Goal: Communication & Community: Answer question/provide support

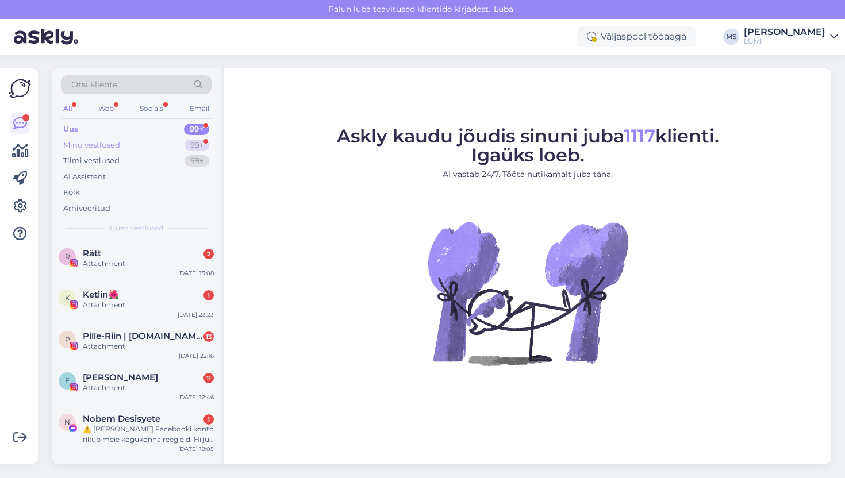
click at [98, 143] on div "Minu vestlused" at bounding box center [91, 145] width 57 height 11
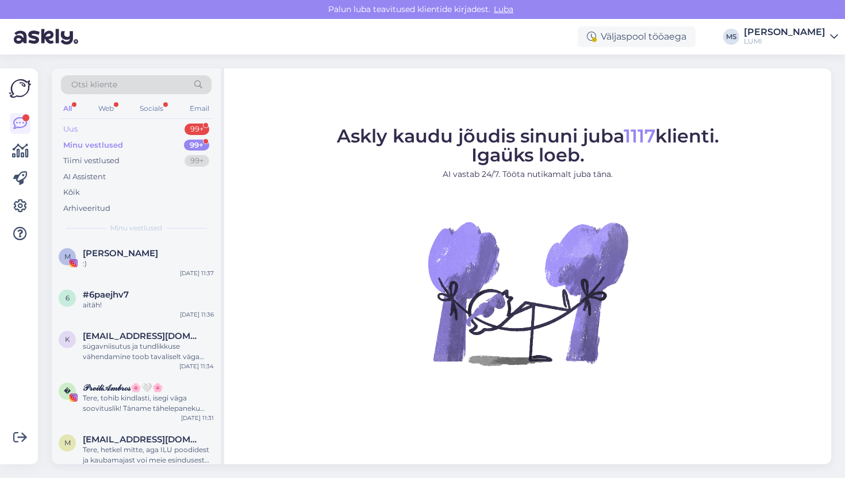
click at [95, 129] on div "Uus 99+" at bounding box center [136, 129] width 151 height 16
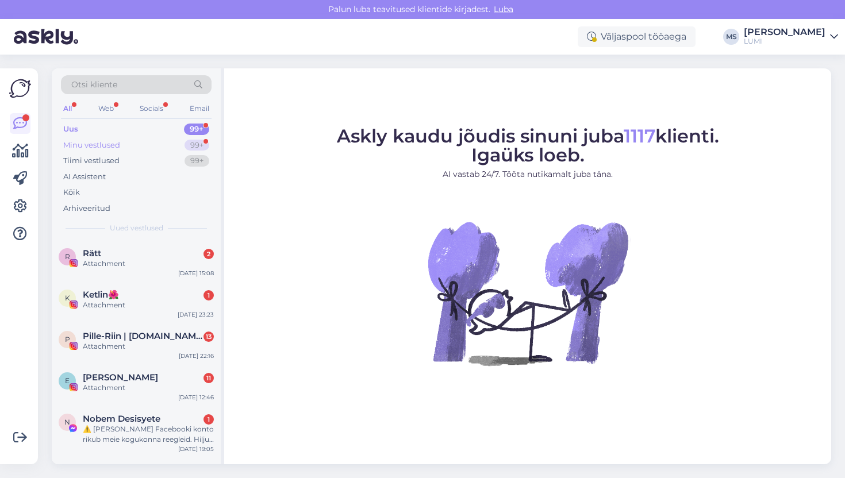
click at [102, 145] on div "Minu vestlused" at bounding box center [91, 145] width 57 height 11
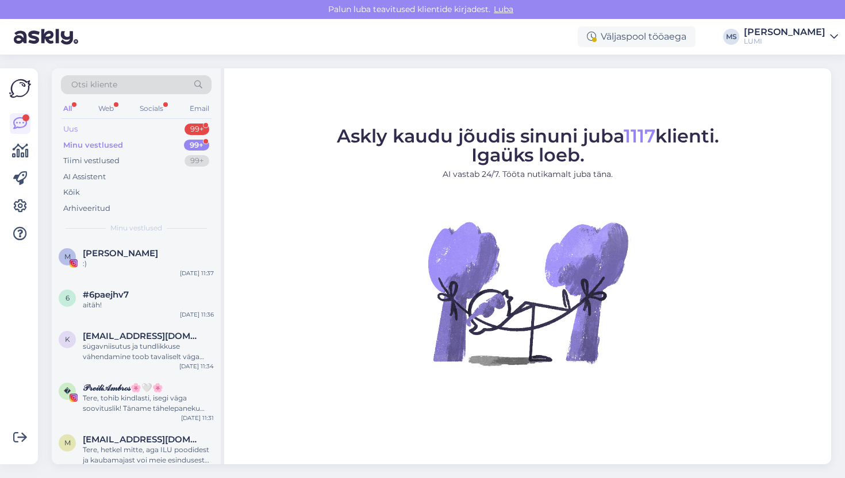
click at [103, 131] on div "Uus 99+" at bounding box center [136, 129] width 151 height 16
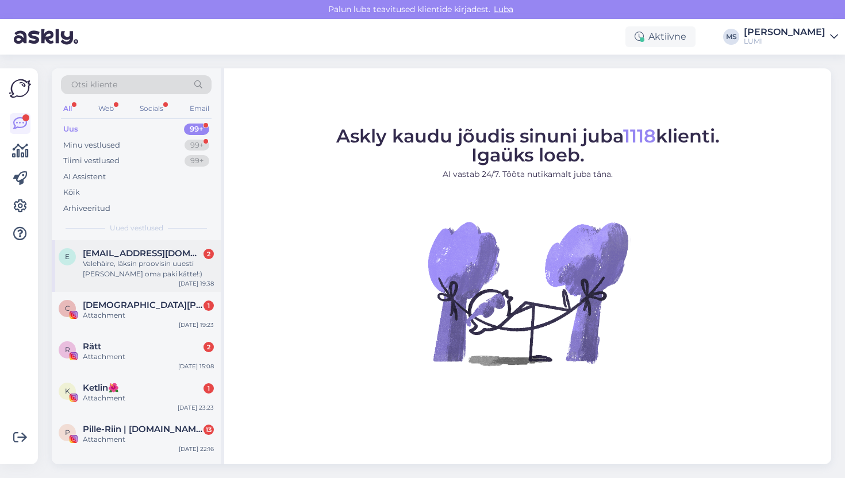
click at [146, 282] on div "e [EMAIL_ADDRESS][DOMAIN_NAME] 2 Valehäire, läksin proovisin uuesti [PERSON_NAM…" at bounding box center [136, 266] width 169 height 52
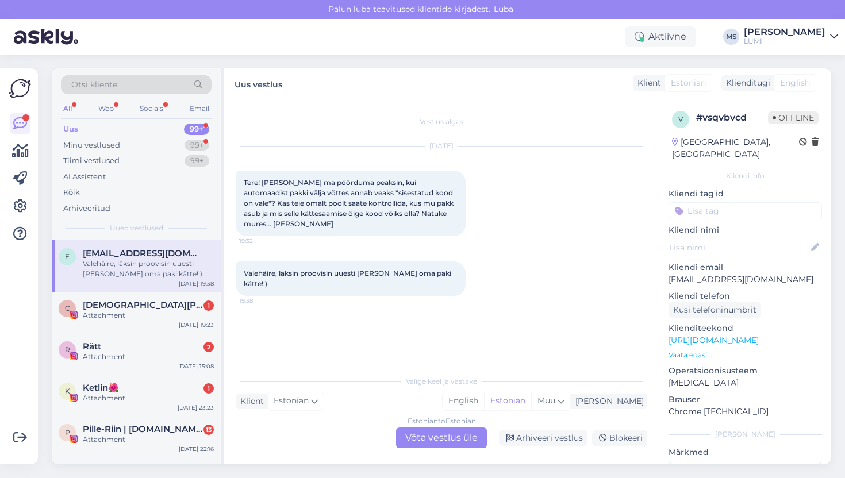
click at [427, 442] on div "Estonian to Estonian Võta vestlus üle" at bounding box center [441, 437] width 91 height 21
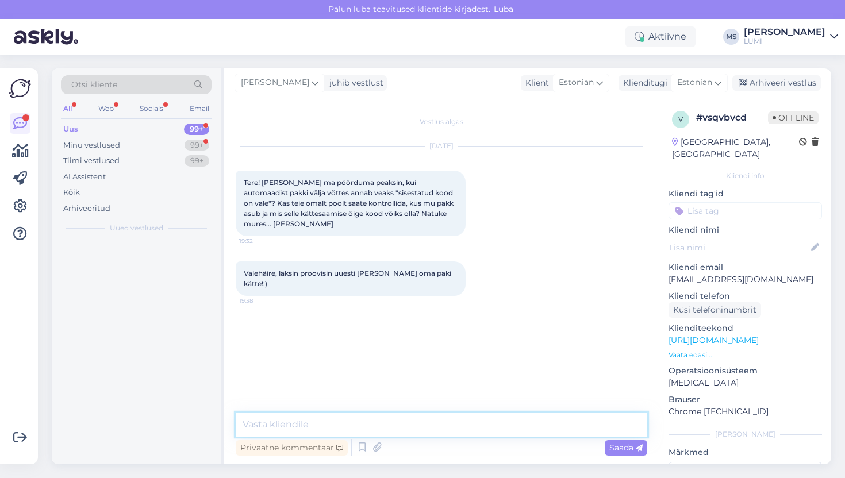
click at [437, 429] on textarea at bounding box center [441, 425] width 411 height 24
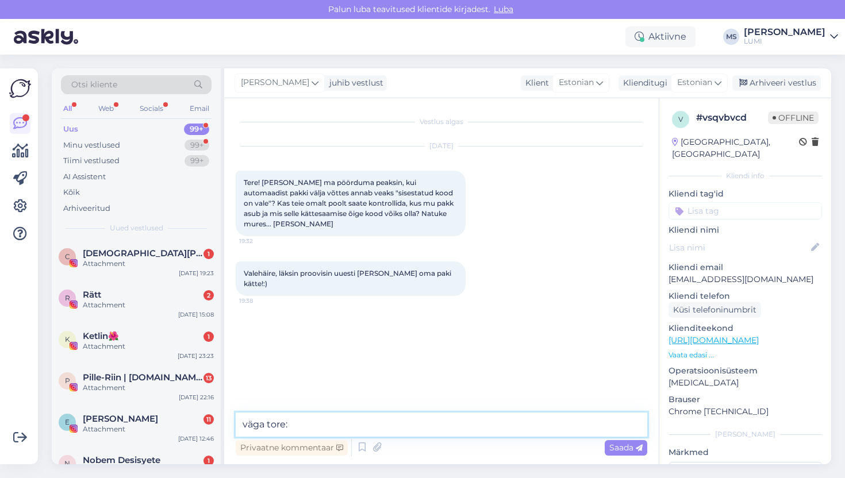
type textarea "väga tore:)"
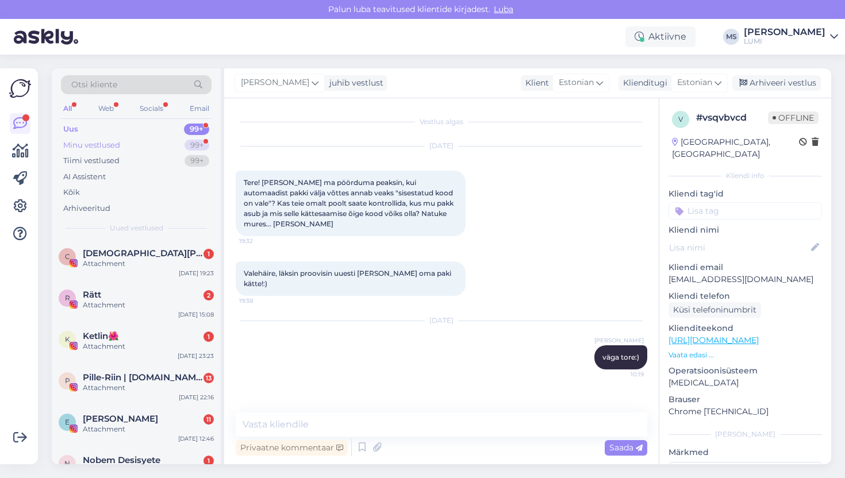
click at [108, 143] on div "Minu vestlused" at bounding box center [91, 145] width 57 height 11
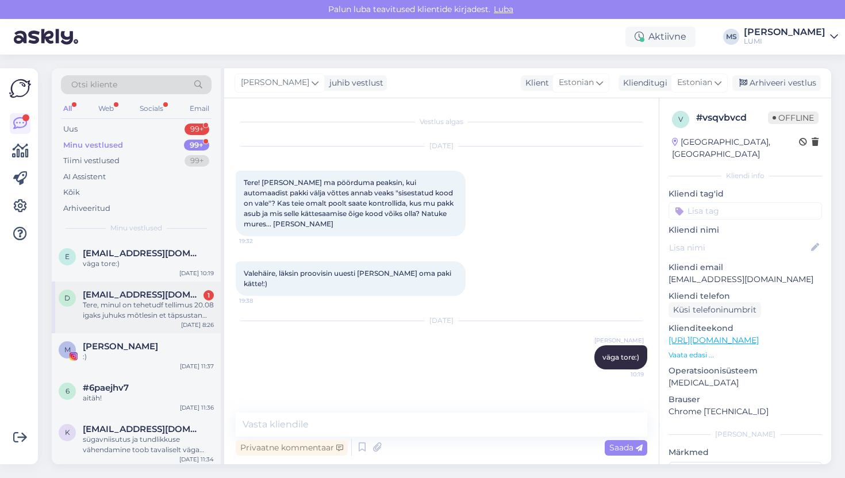
click at [155, 308] on div "Tere, minul on tehetudf tellimus 20.08 igaks juhuks mõtlesin et täpsustan üle, …" at bounding box center [148, 310] width 131 height 21
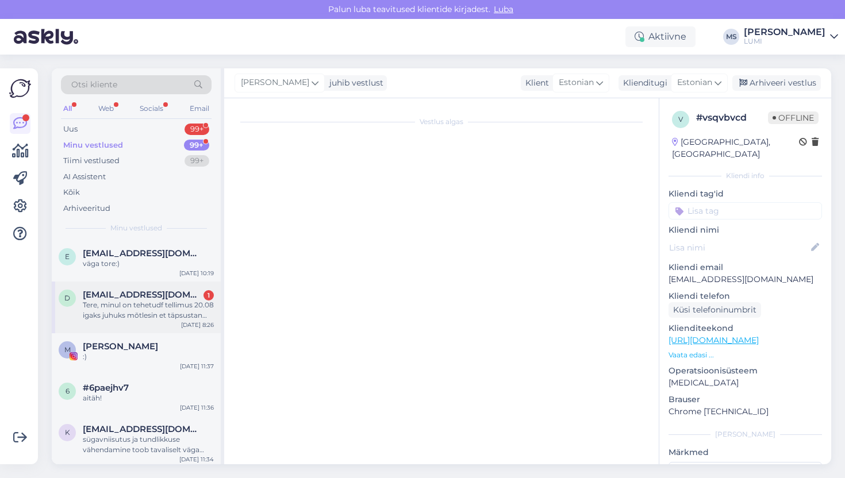
scroll to position [9, 0]
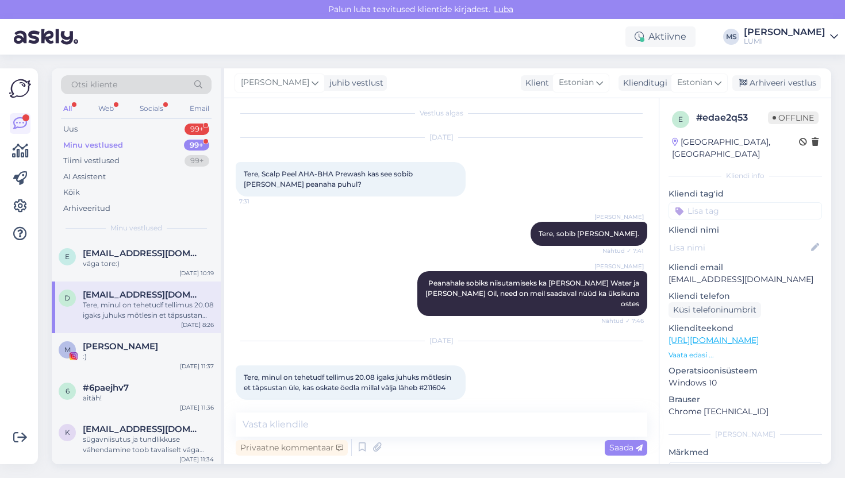
drag, startPoint x: 613, startPoint y: 449, endPoint x: 529, endPoint y: 431, distance: 85.8
click at [530, 432] on div "Privaatne kommentaar Saada" at bounding box center [441, 436] width 411 height 46
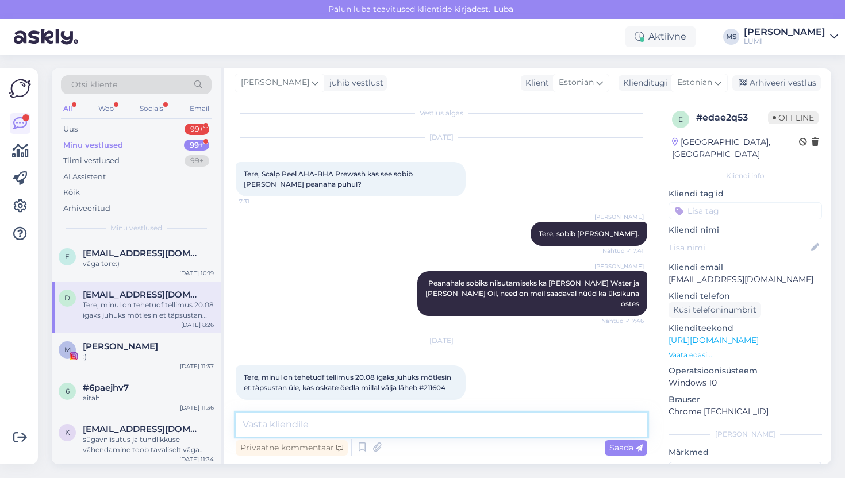
click at [521, 422] on textarea at bounding box center [441, 425] width 411 height 24
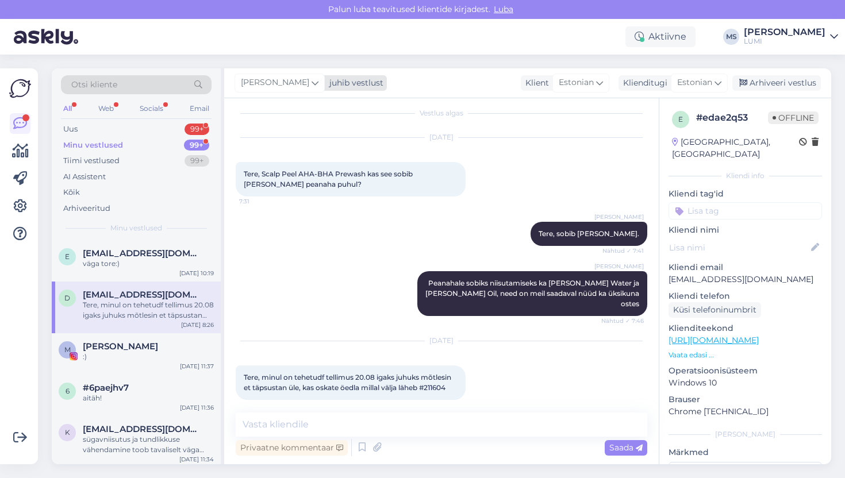
click at [282, 80] on span "[PERSON_NAME]" at bounding box center [275, 82] width 68 height 13
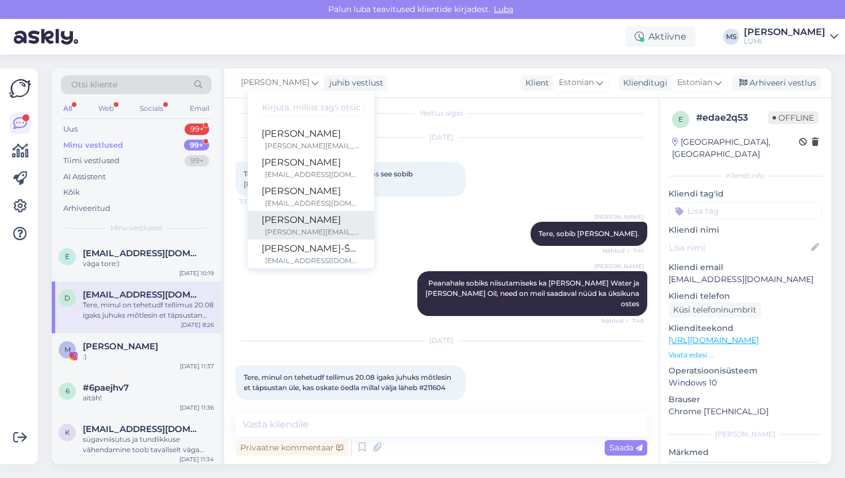
click at [298, 227] on div "[PERSON_NAME][EMAIL_ADDRESS][DOMAIN_NAME]" at bounding box center [312, 232] width 95 height 10
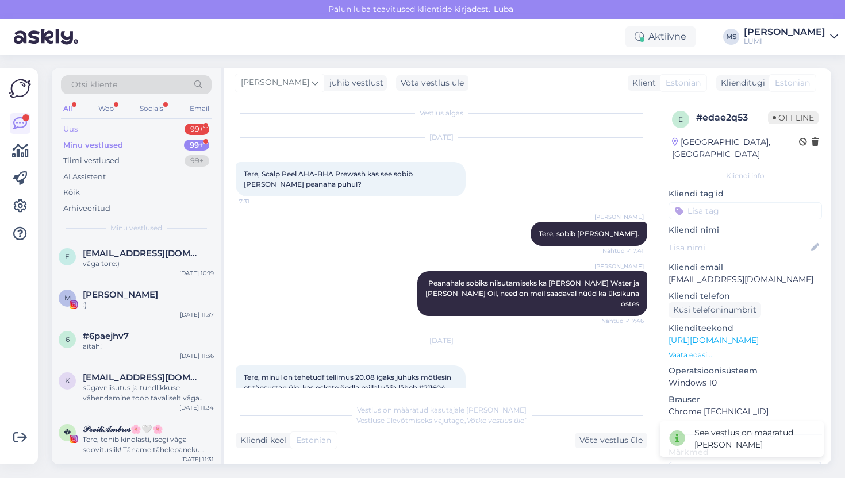
click at [87, 133] on div "Uus 99+" at bounding box center [136, 129] width 151 height 16
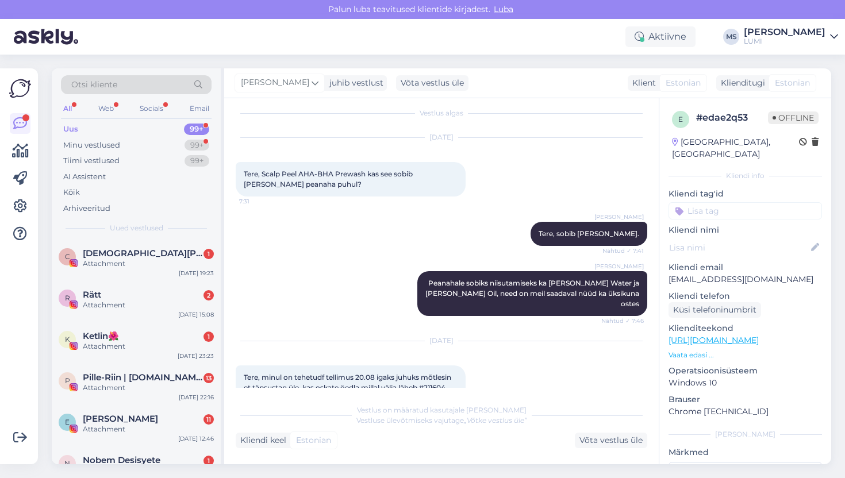
scroll to position [72, 0]
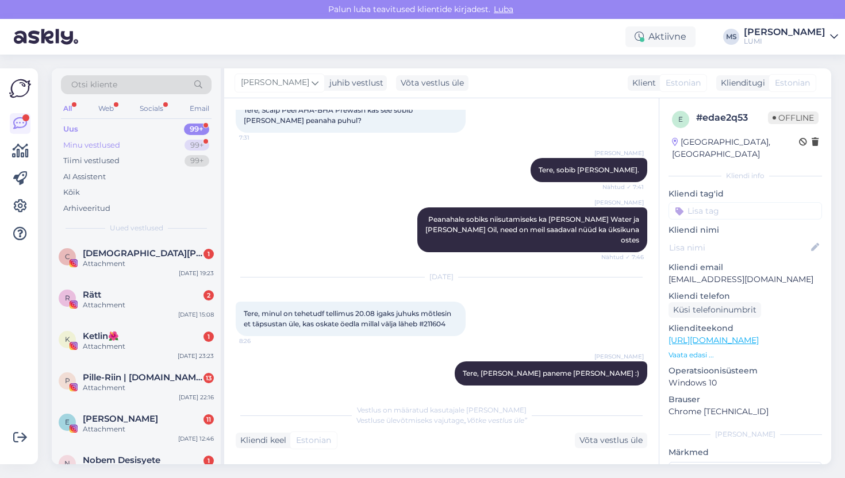
click at [98, 140] on div "Minu vestlused" at bounding box center [91, 145] width 57 height 11
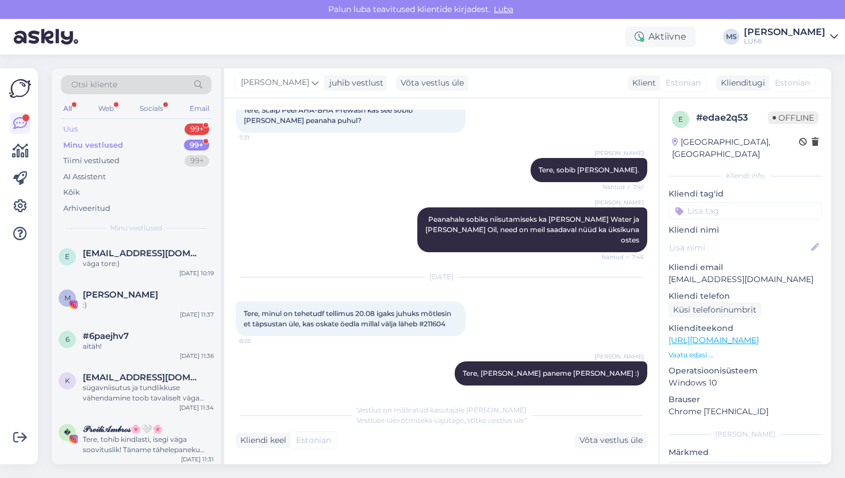
click at [93, 128] on div "Uus 99+" at bounding box center [136, 129] width 151 height 16
